Goal: Complete application form

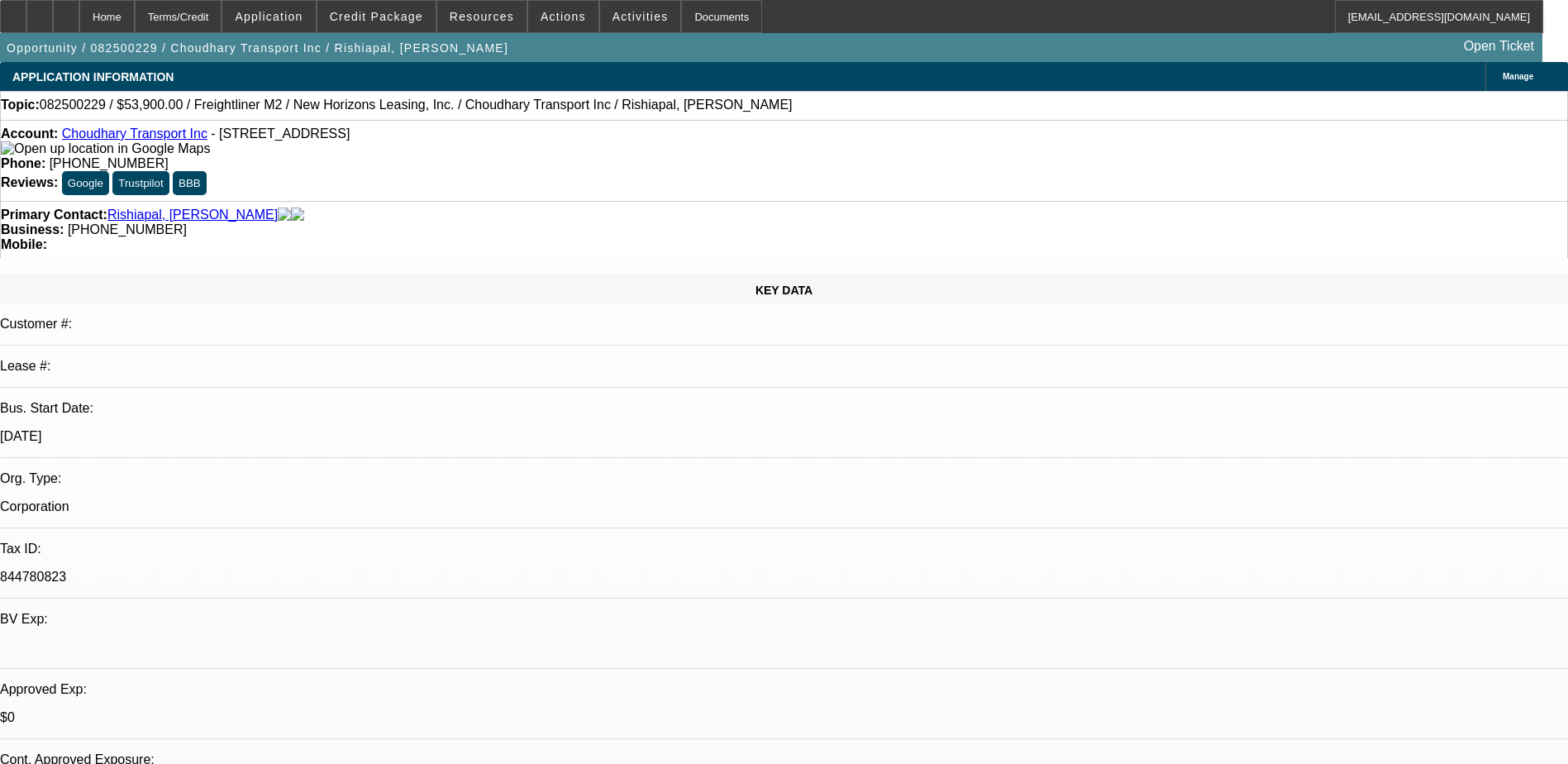
select select "0"
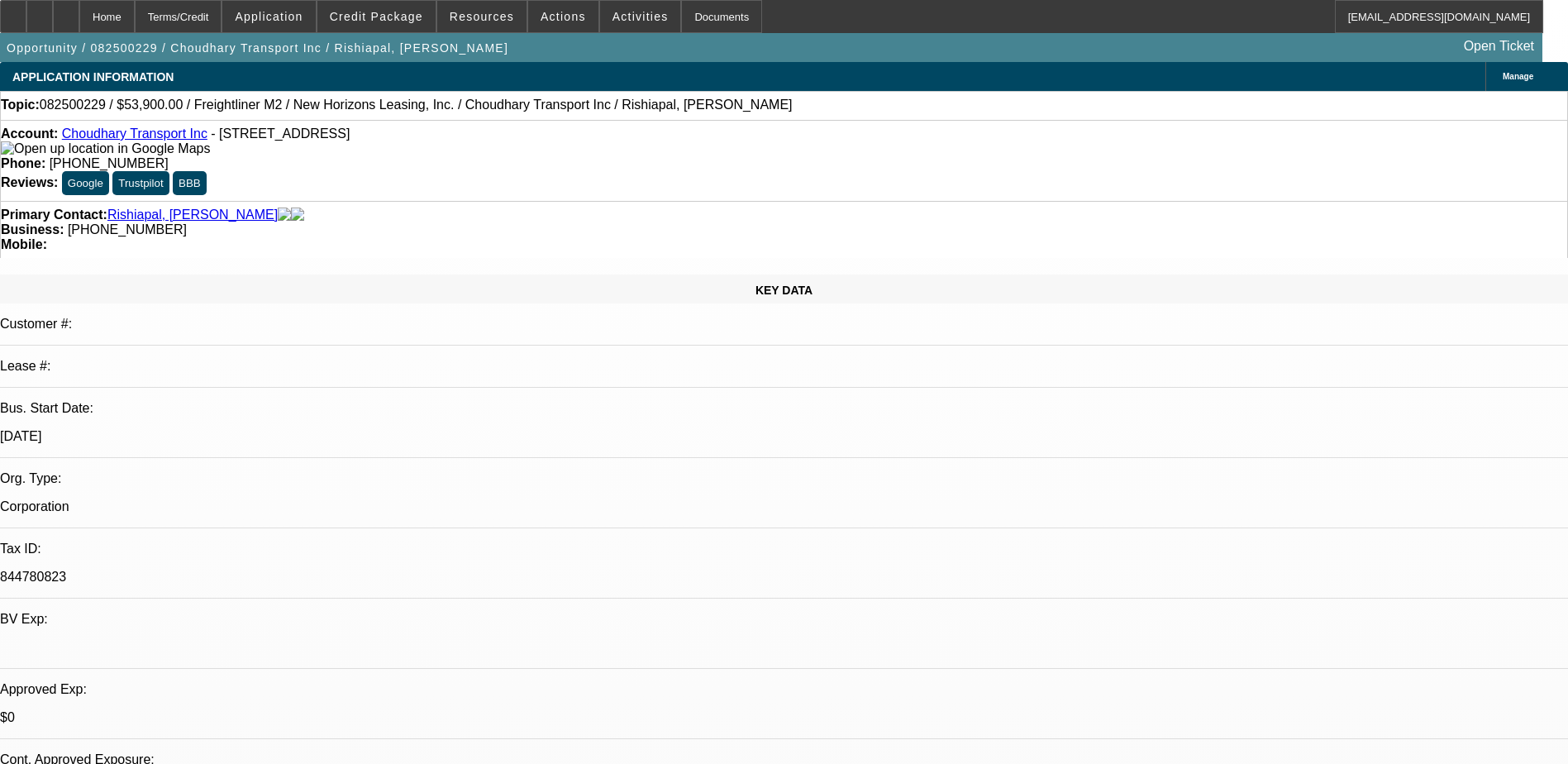
select select "0"
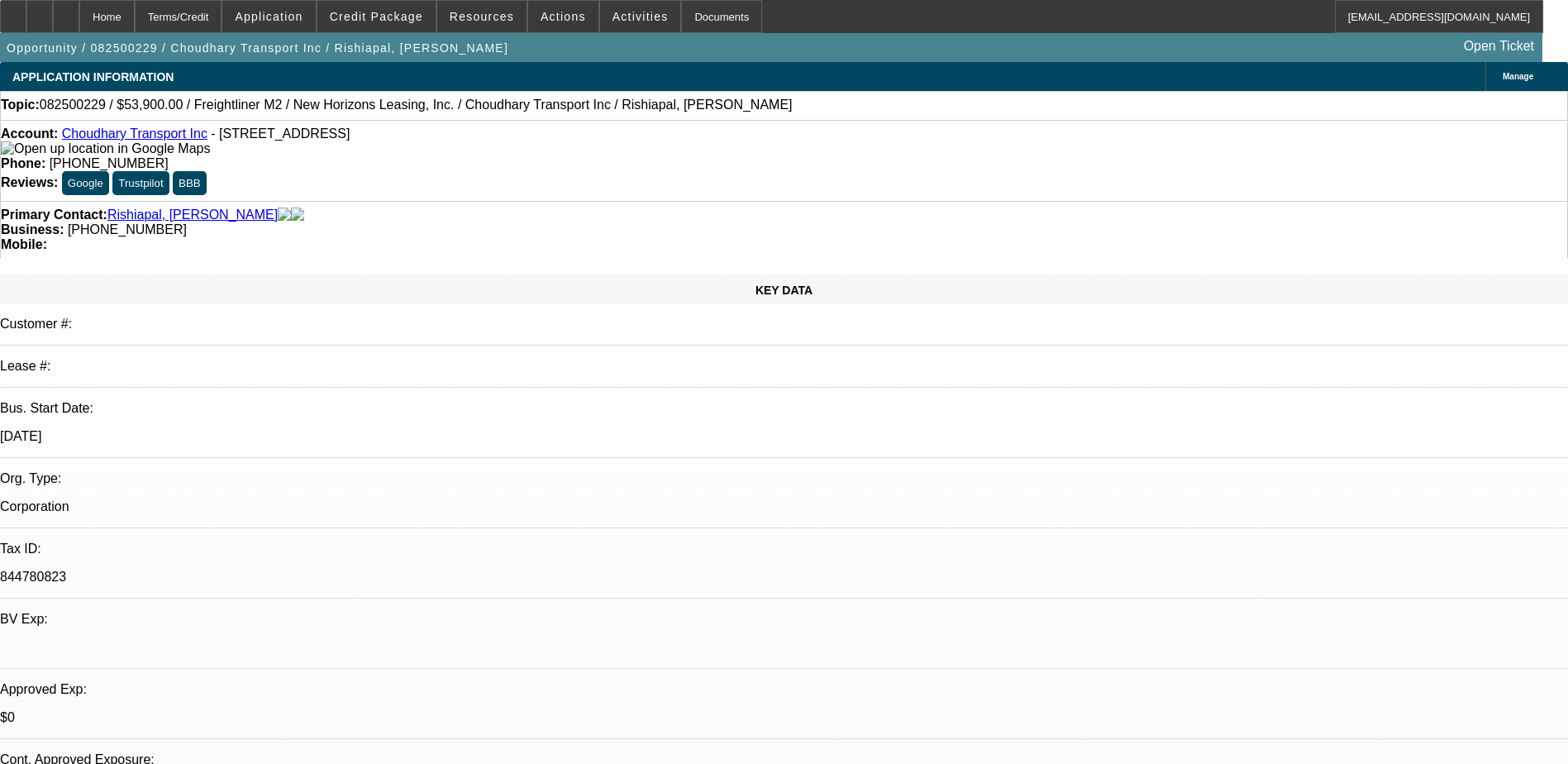
select select "0"
select select "1"
select select "2"
select select "19"
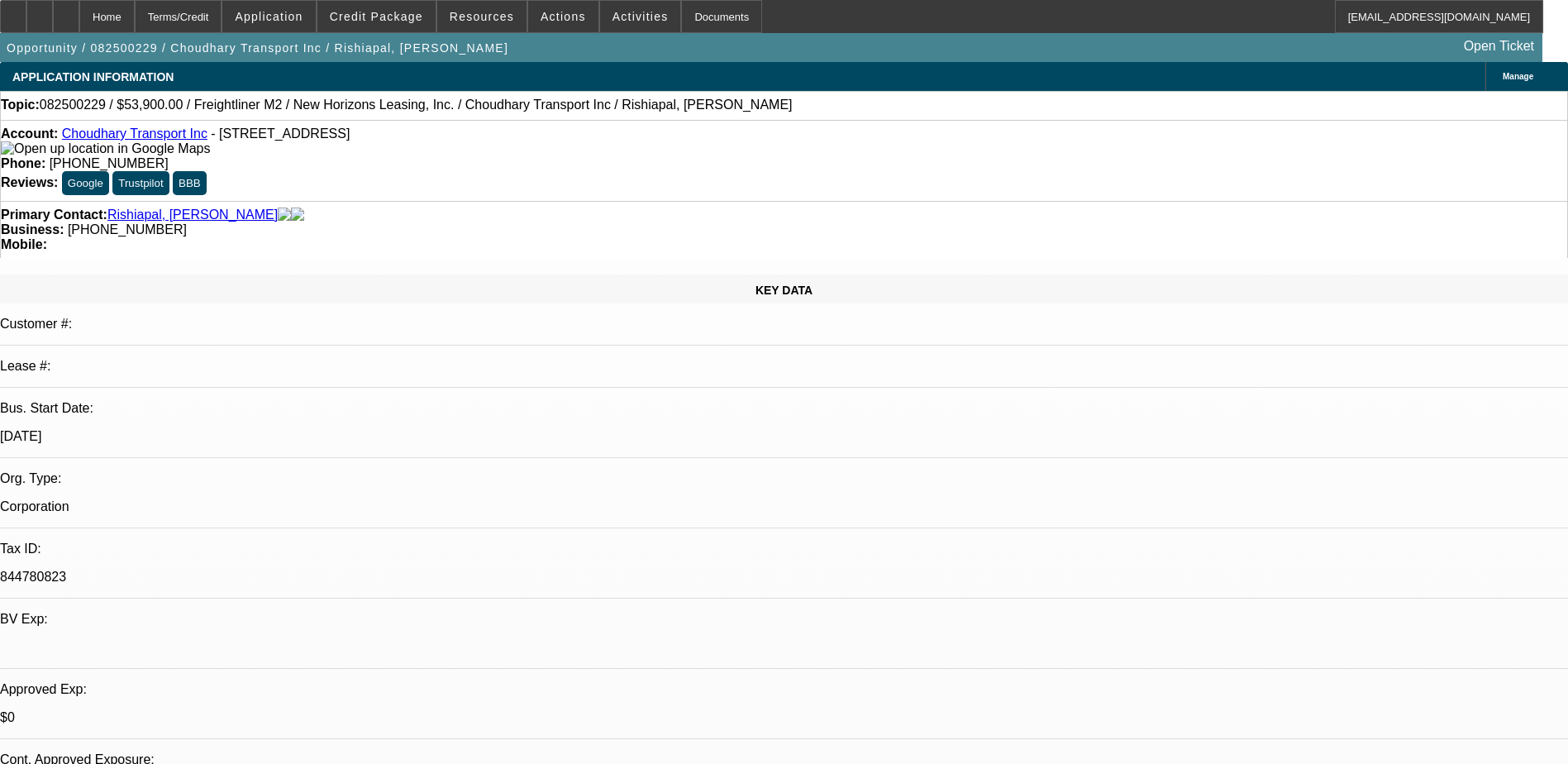
select select "1"
select select "2"
select select "19"
select select "1"
select select "2"
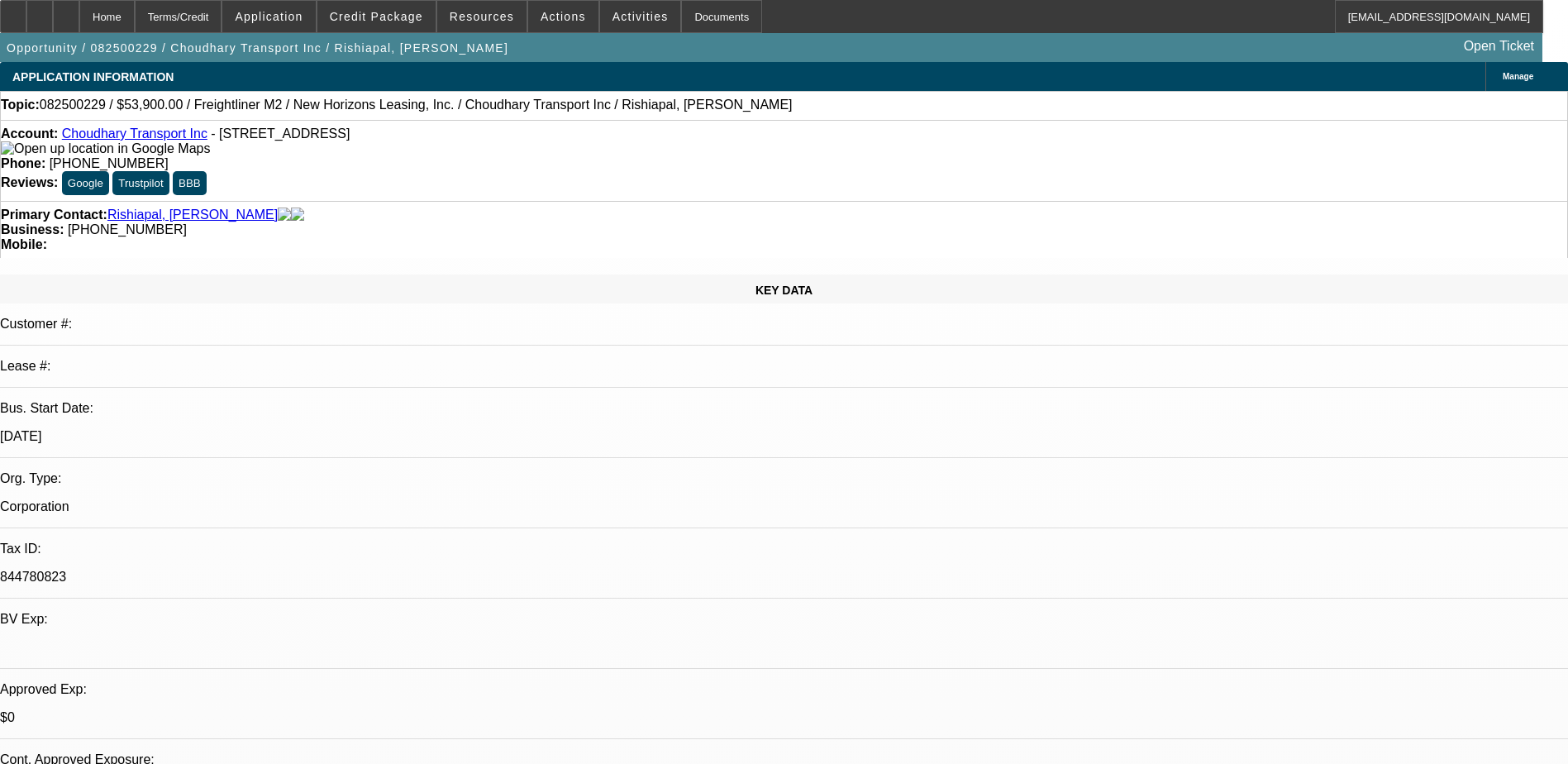
select select "19"
select select "1"
select select "2"
select select "19"
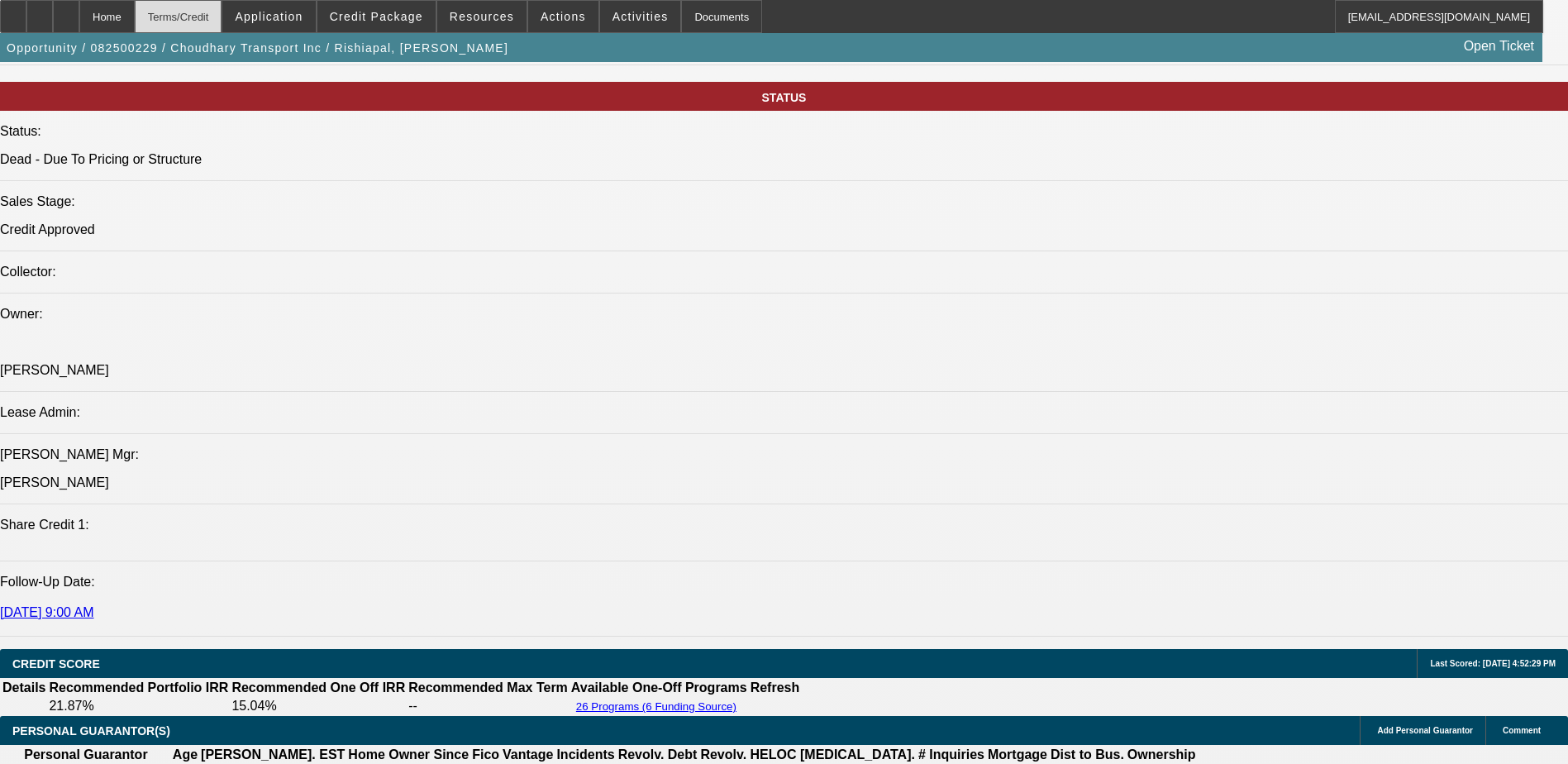
scroll to position [1902, 0]
